Goal: Obtain resource: Obtain resource

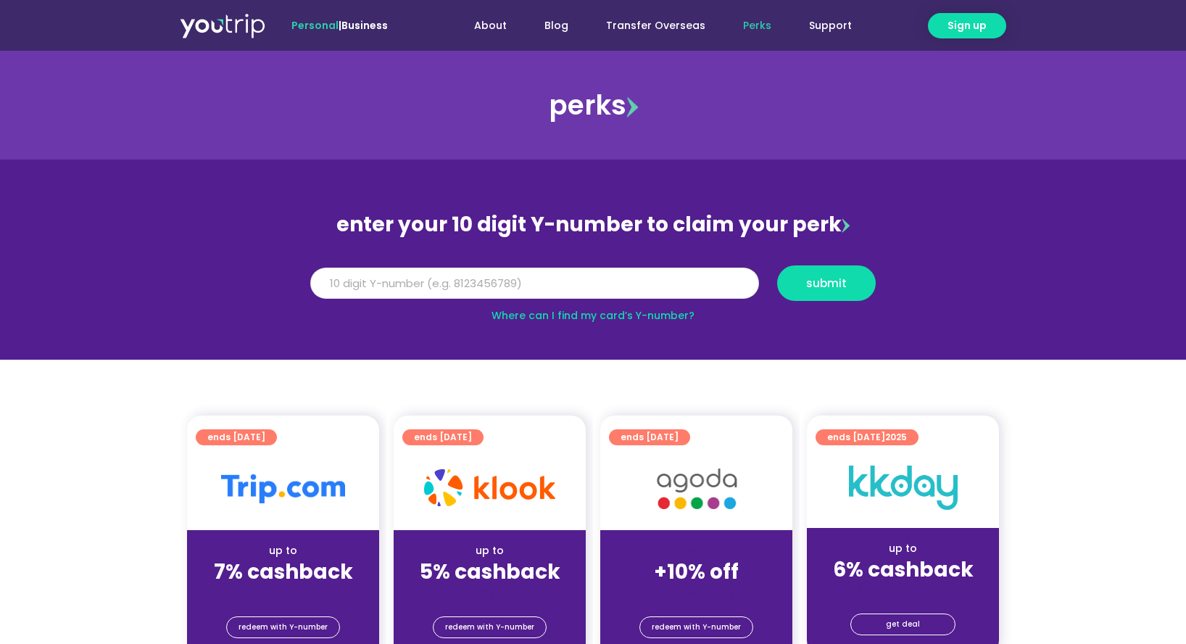
click at [536, 291] on input "Y Number" at bounding box center [534, 283] width 449 height 32
click at [665, 314] on link "Where can I find my card’s Y-number?" at bounding box center [592, 315] width 203 height 14
click at [445, 287] on input "Y Number" at bounding box center [534, 283] width 449 height 32
type input "8177915011"
click at [852, 283] on span "submit" at bounding box center [826, 283] width 74 height 11
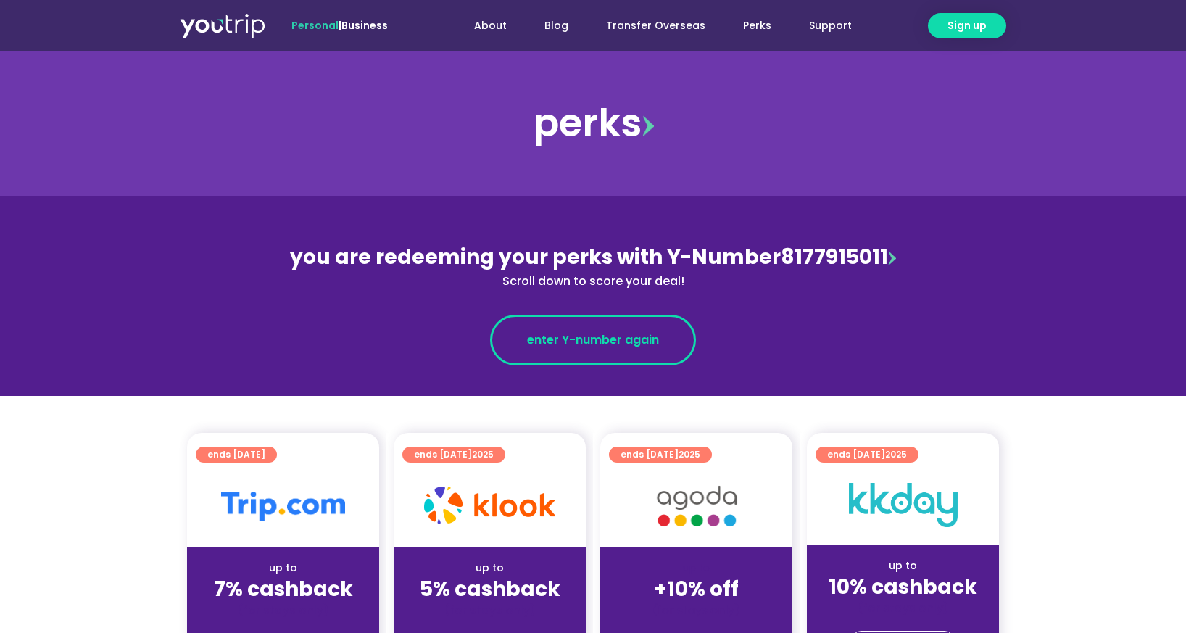
click at [589, 341] on span "enter Y-number again" at bounding box center [593, 339] width 132 height 17
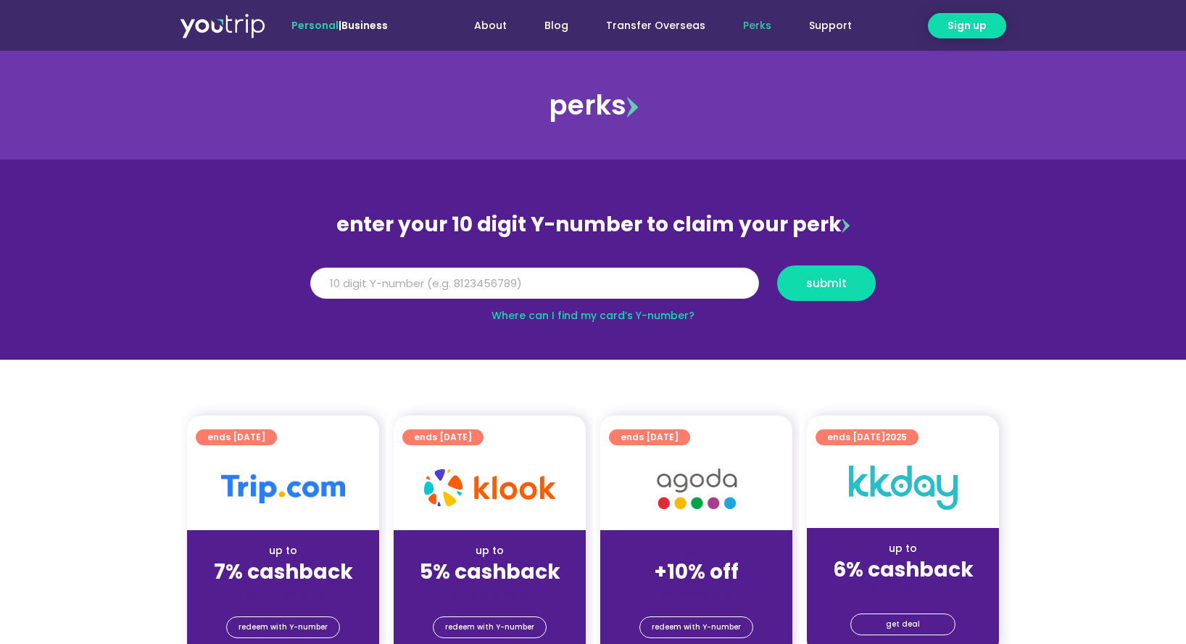
click at [630, 289] on input "Y Number" at bounding box center [534, 283] width 449 height 32
type input "8177915011"
click at [824, 282] on span "submit" at bounding box center [826, 283] width 41 height 11
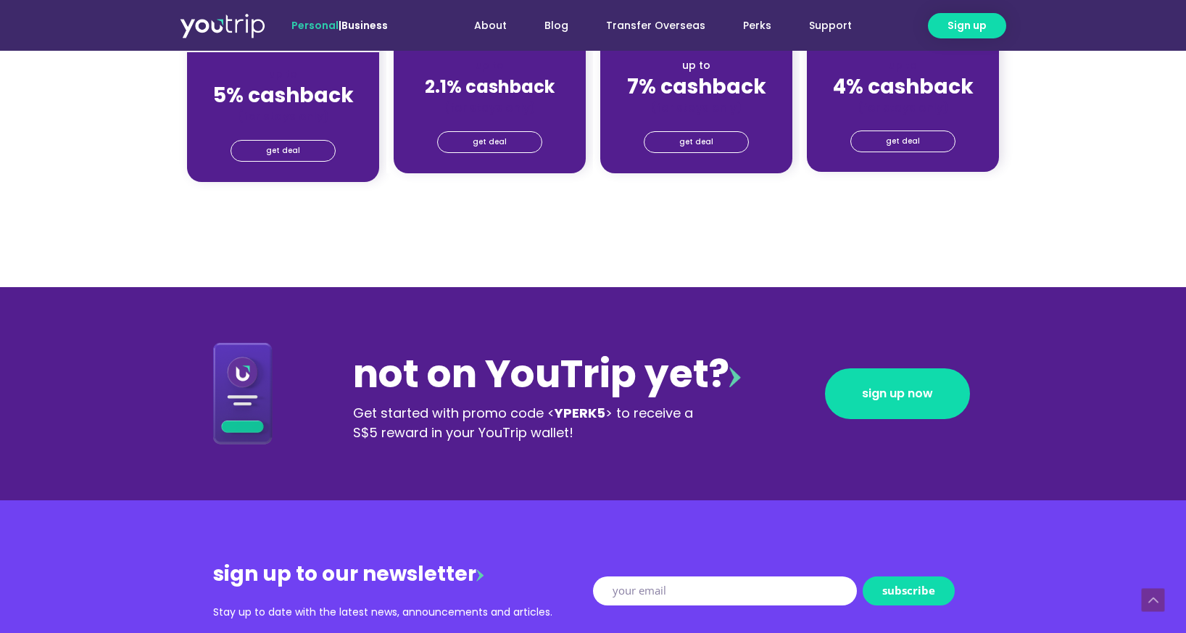
scroll to position [1304, 0]
